Goal: Transaction & Acquisition: Download file/media

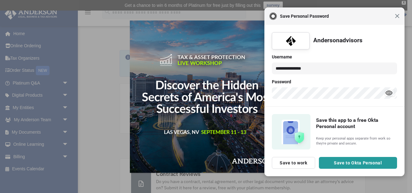
click at [398, 14] on span "Close" at bounding box center [397, 16] width 5 height 5
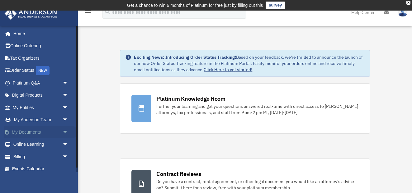
click at [64, 132] on span "arrow_drop_down" at bounding box center [68, 132] width 12 height 13
click at [27, 142] on link "Box" at bounding box center [43, 145] width 69 height 12
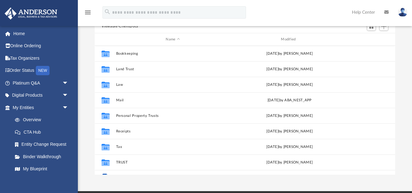
scroll to position [78, 0]
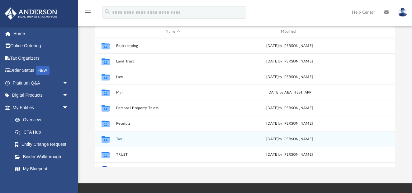
click at [120, 138] on button "Tax" at bounding box center [173, 139] width 114 height 4
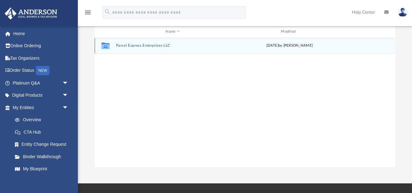
click at [144, 47] on button "Parcel Express Enterprises LLC" at bounding box center [173, 46] width 114 height 4
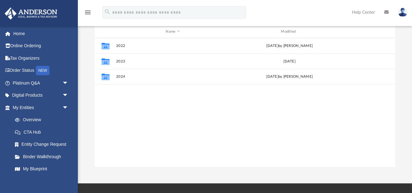
click at [89, 101] on div "Difficulty viewing your box folder? You can also access your account directly o…" at bounding box center [245, 67] width 334 height 199
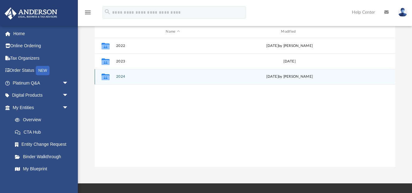
click at [121, 77] on button "2024" at bounding box center [173, 77] width 114 height 4
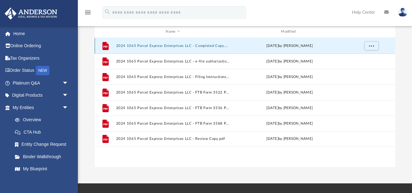
click at [205, 46] on button "2024 1065 Parcel Express Enterprises LLC - Completed Copy.pdf" at bounding box center [173, 46] width 114 height 4
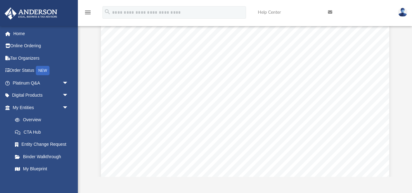
scroll to position [0, 0]
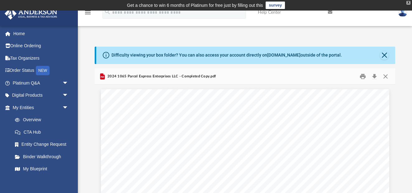
click at [409, 3] on div "X" at bounding box center [408, 3] width 4 height 4
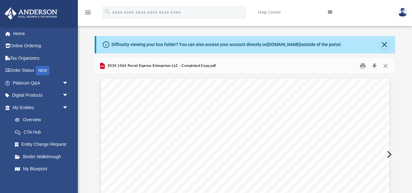
click at [375, 65] on button "Download" at bounding box center [374, 66] width 11 height 10
